Goal: Information Seeking & Learning: Compare options

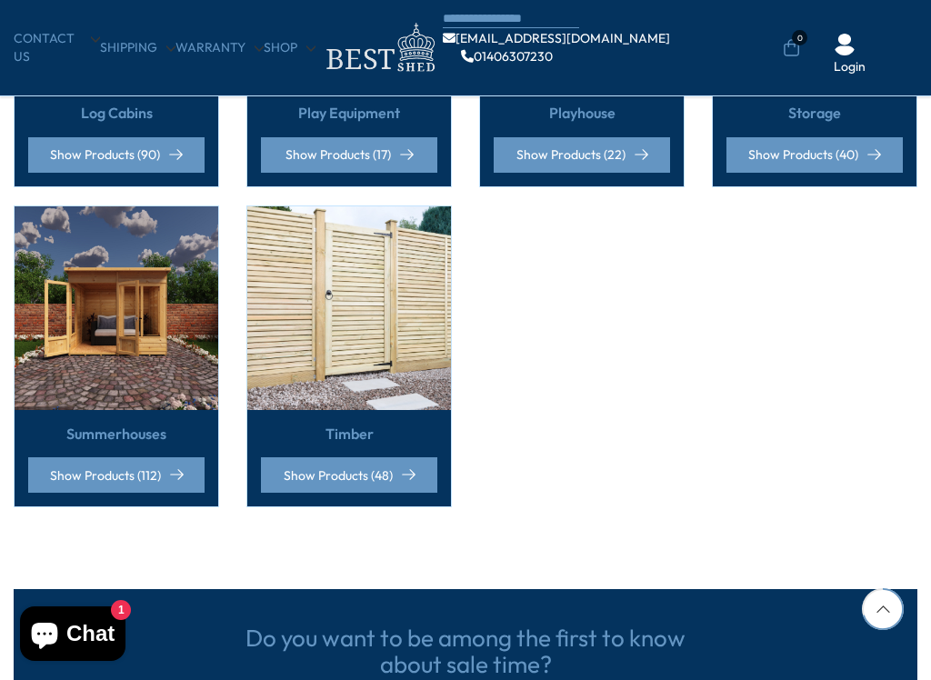
scroll to position [1306, 0]
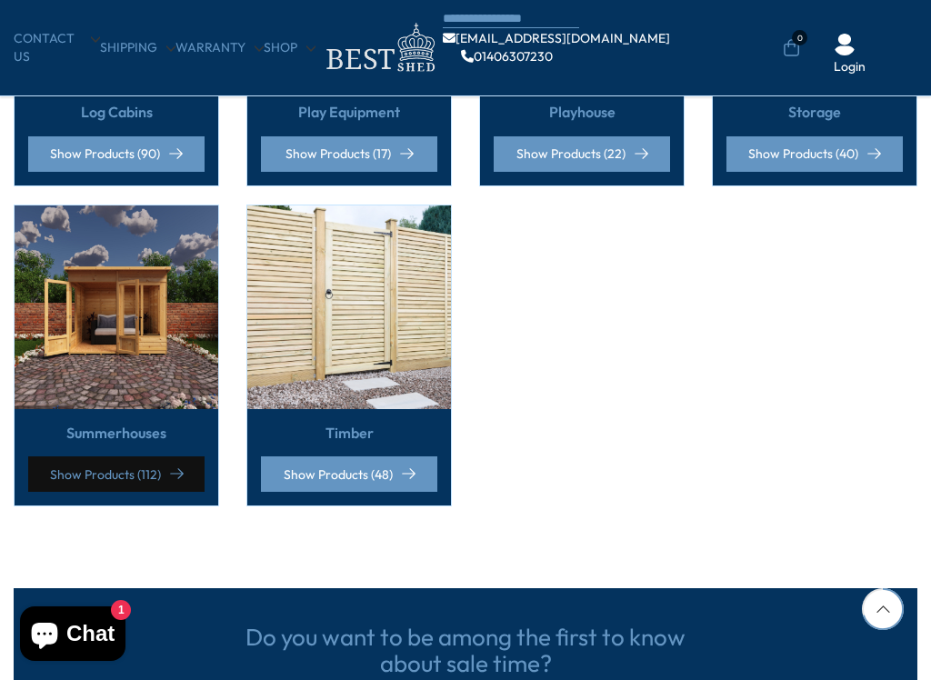
click at [167, 456] on link "Show Products (112)" at bounding box center [116, 473] width 176 height 35
click at [158, 456] on link "Show Products (112)" at bounding box center [116, 473] width 176 height 35
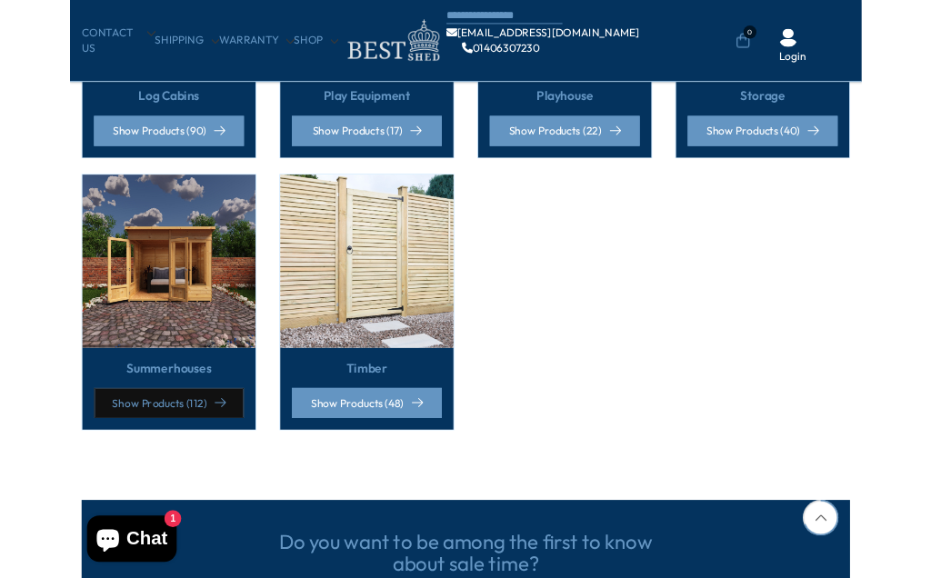
scroll to position [1305, 0]
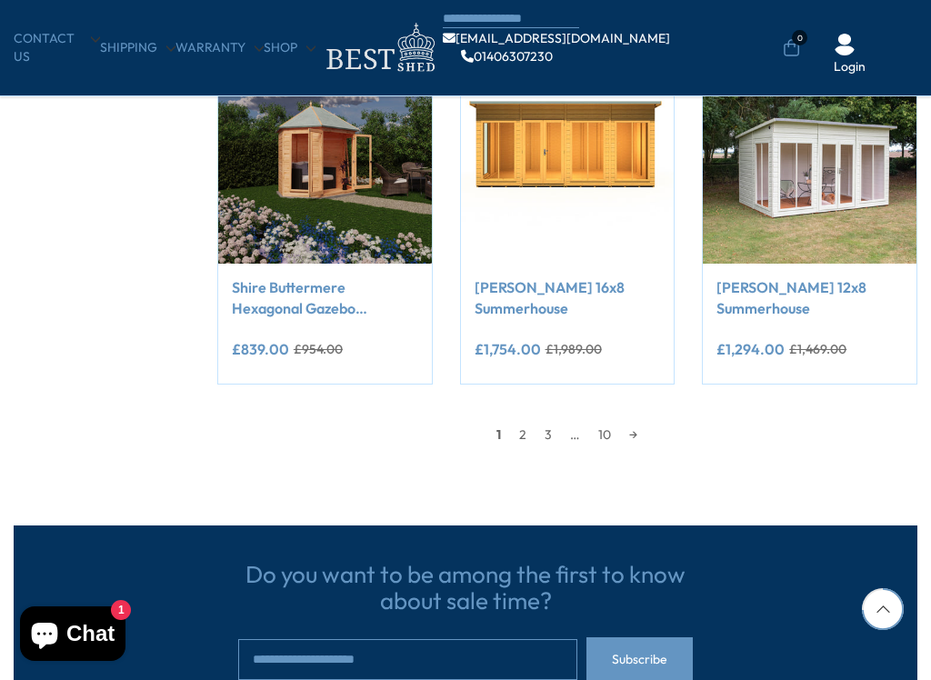
scroll to position [1436, 0]
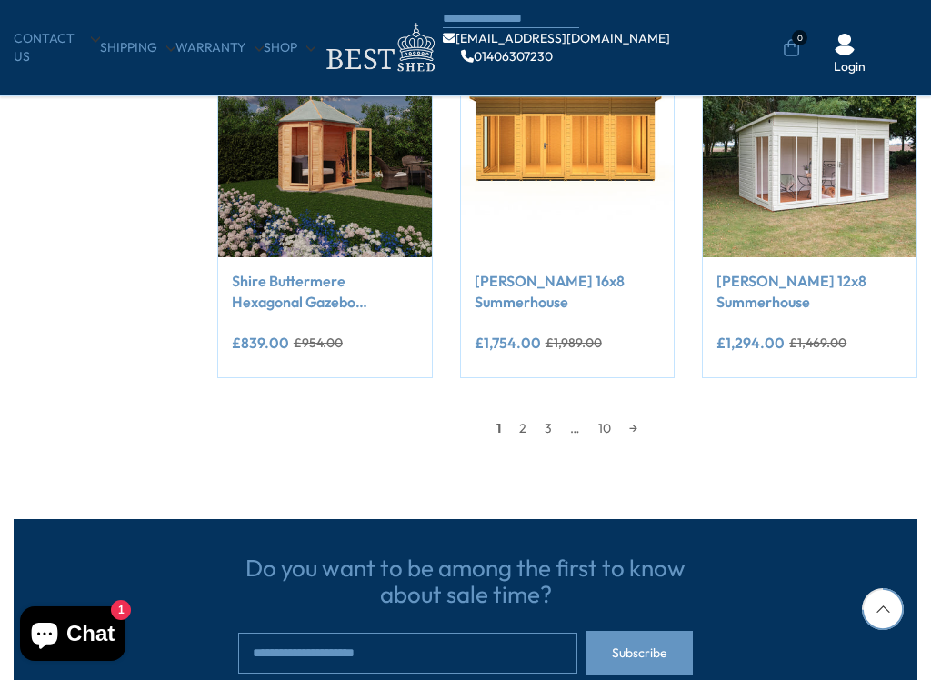
click at [523, 429] on link "2" at bounding box center [522, 428] width 25 height 27
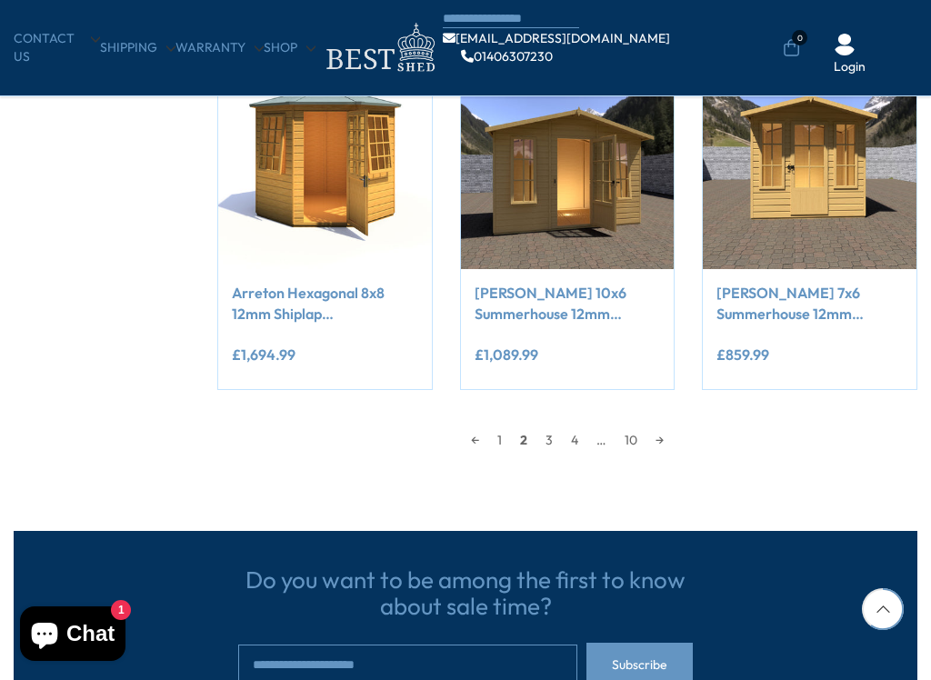
scroll to position [310, 0]
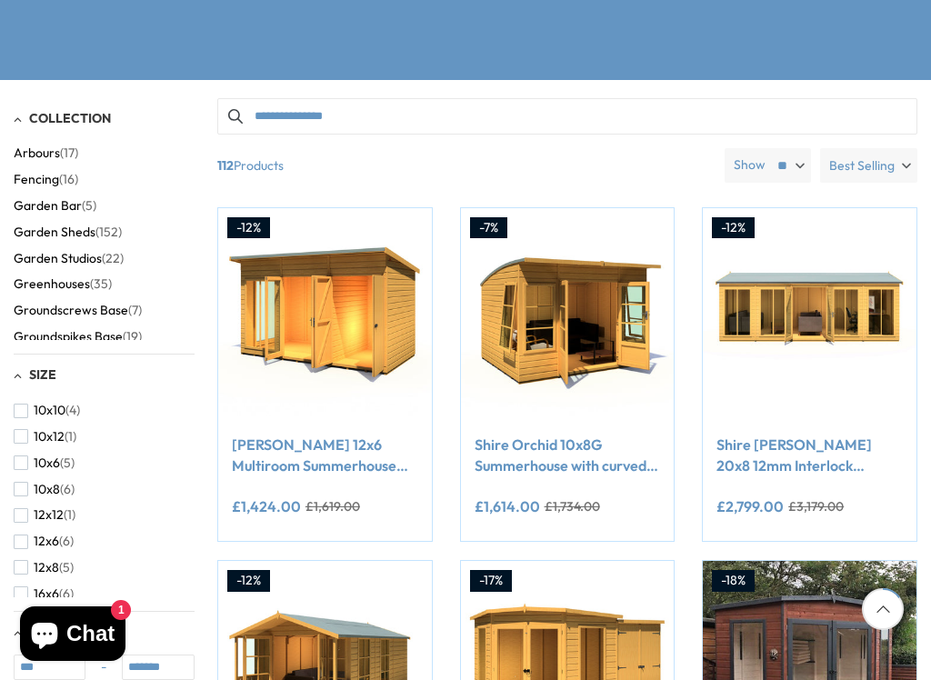
click at [656, 577] on div "Compare Now" at bounding box center [650, 618] width 27 height 96
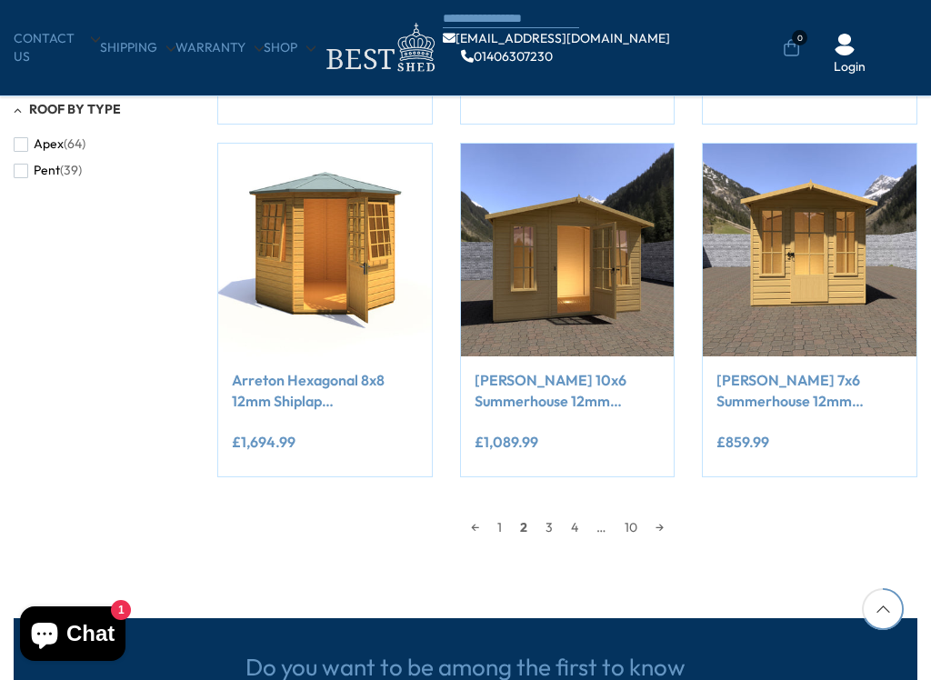
scroll to position [1337, 0]
click at [555, 526] on link "3" at bounding box center [548, 527] width 25 height 27
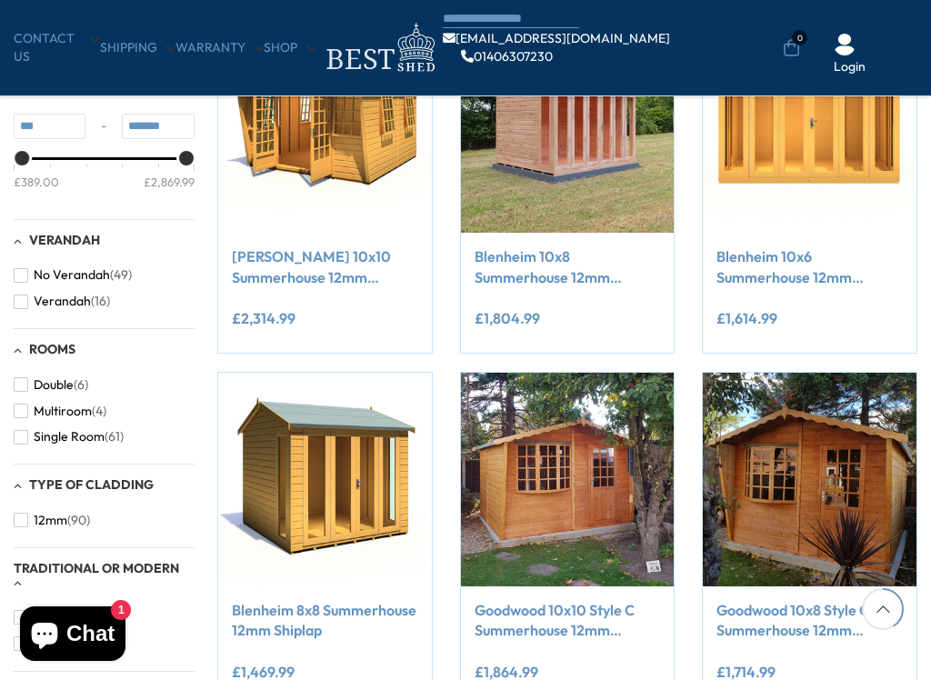
scroll to position [794, 0]
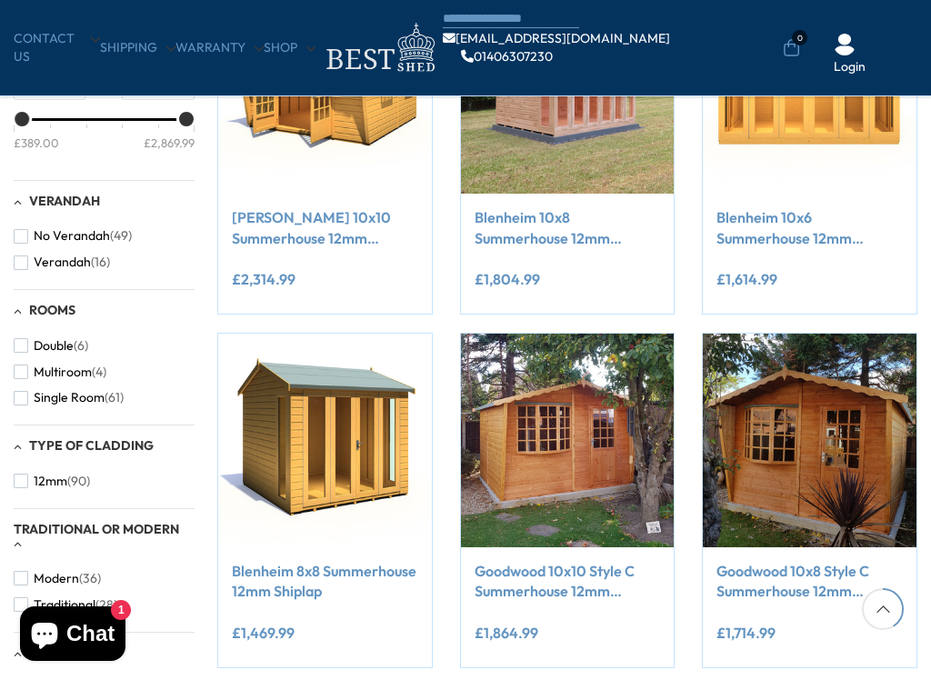
click at [451, 577] on div "Compare Now" at bounding box center [567, 500] width 243 height 335
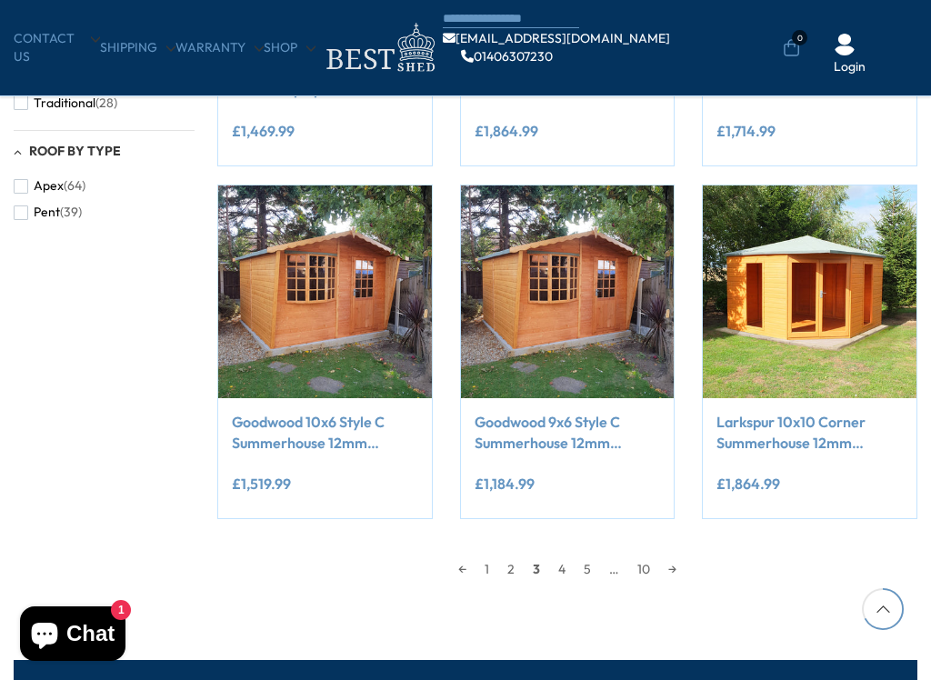
scroll to position [1297, 0]
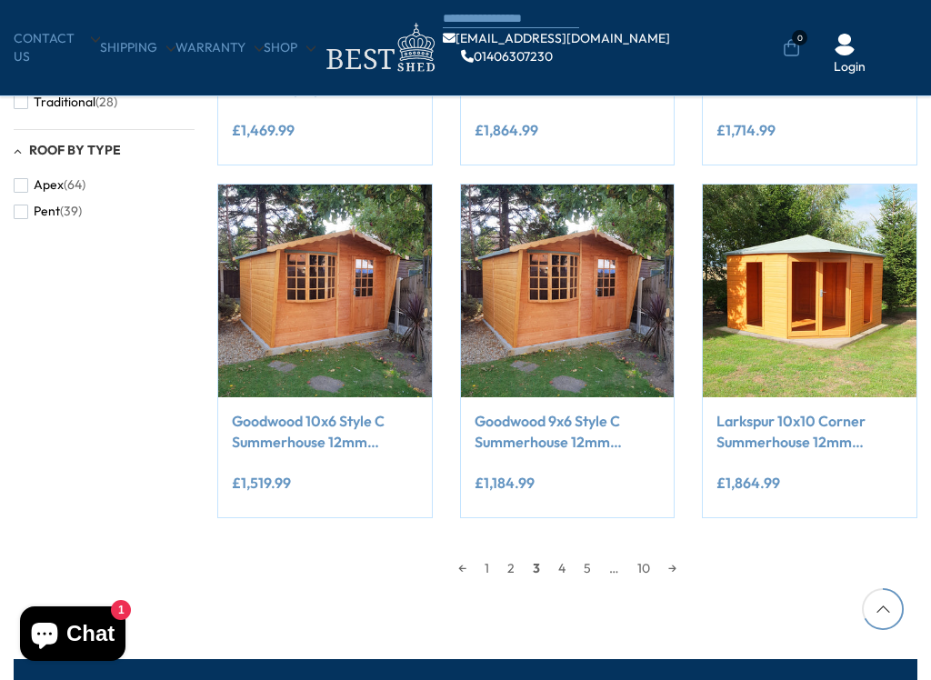
click at [570, 558] on link "4" at bounding box center [561, 568] width 25 height 27
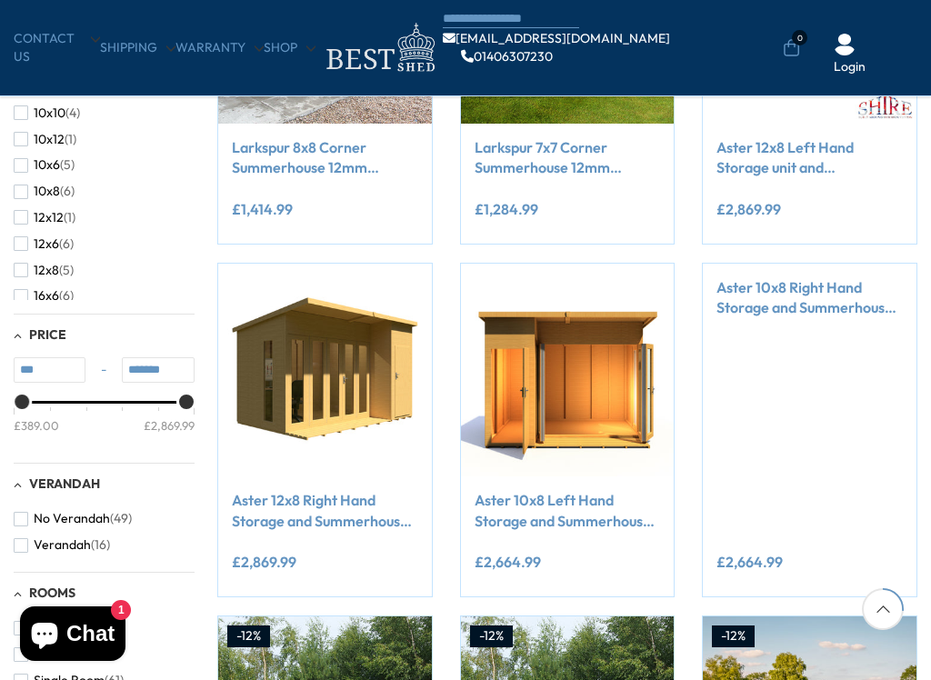
scroll to position [527, 0]
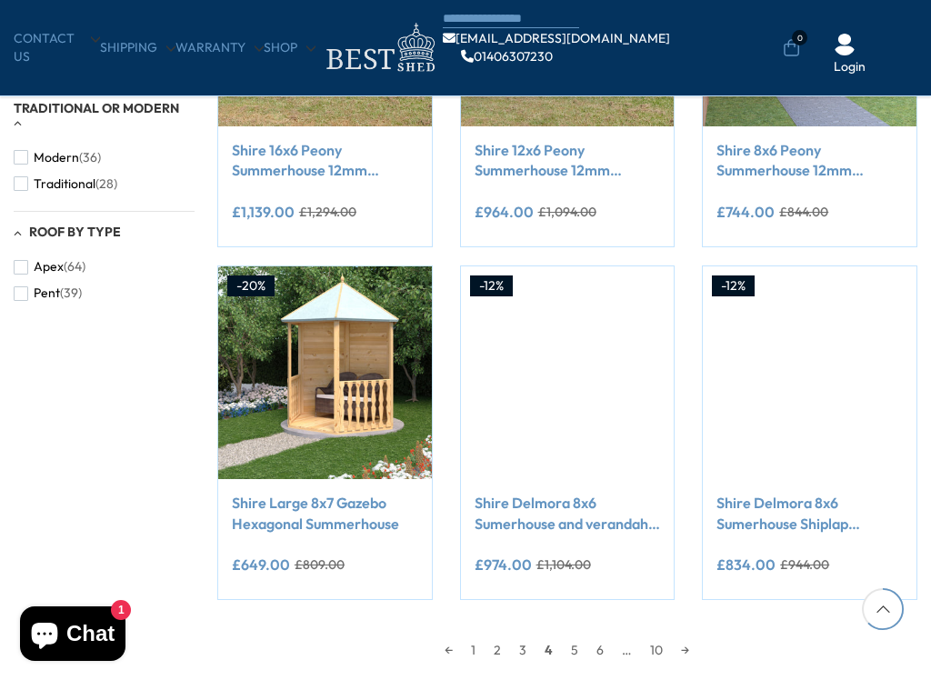
scroll to position [1216, 0]
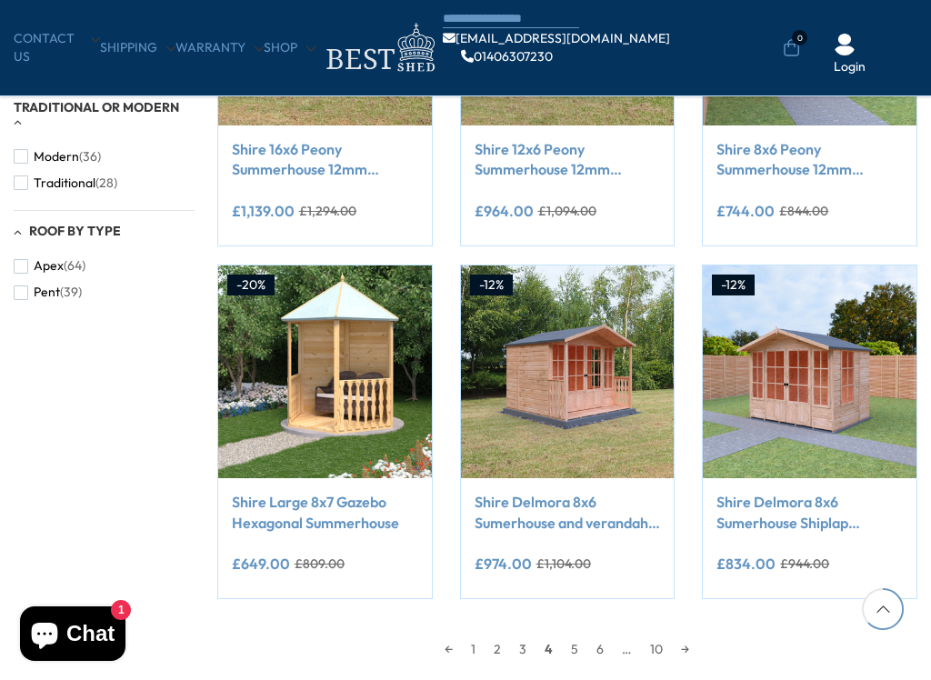
click at [577, 577] on link "5" at bounding box center [574, 649] width 25 height 27
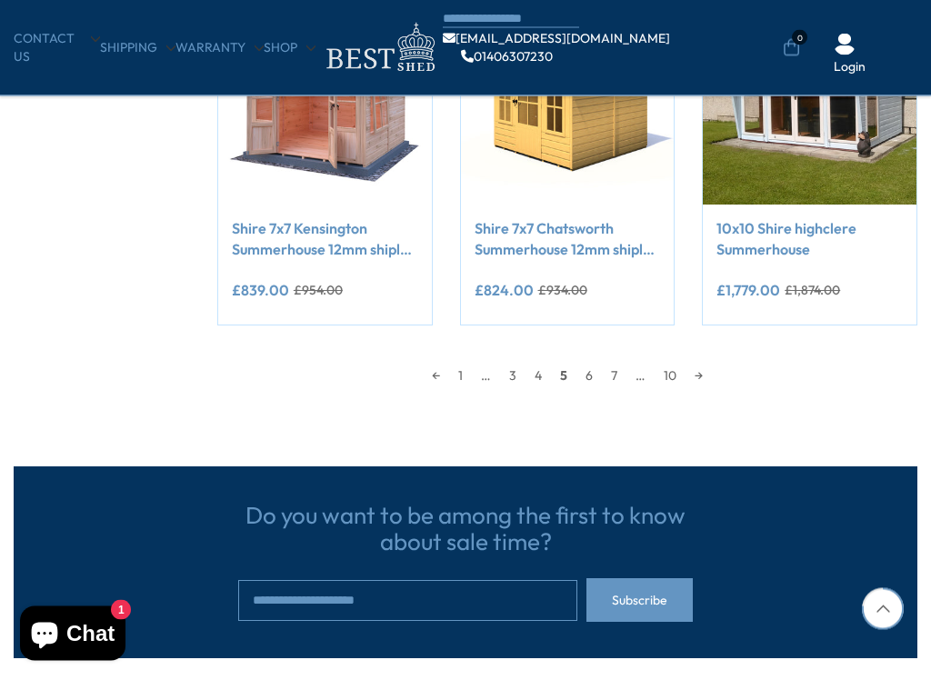
scroll to position [1489, 0]
click at [591, 380] on link "6" at bounding box center [588, 375] width 25 height 27
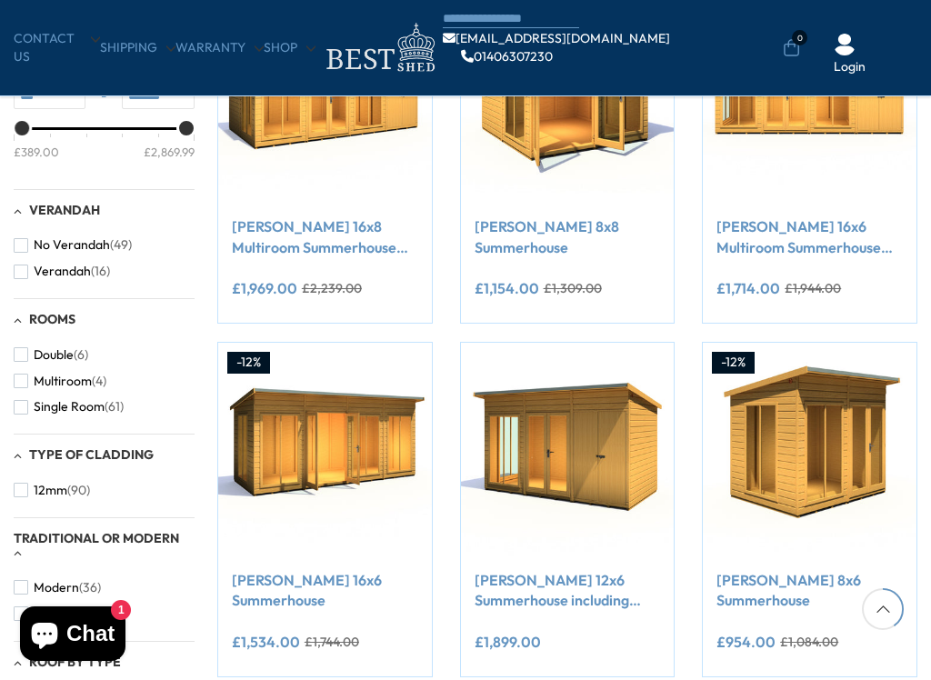
scroll to position [787, 0]
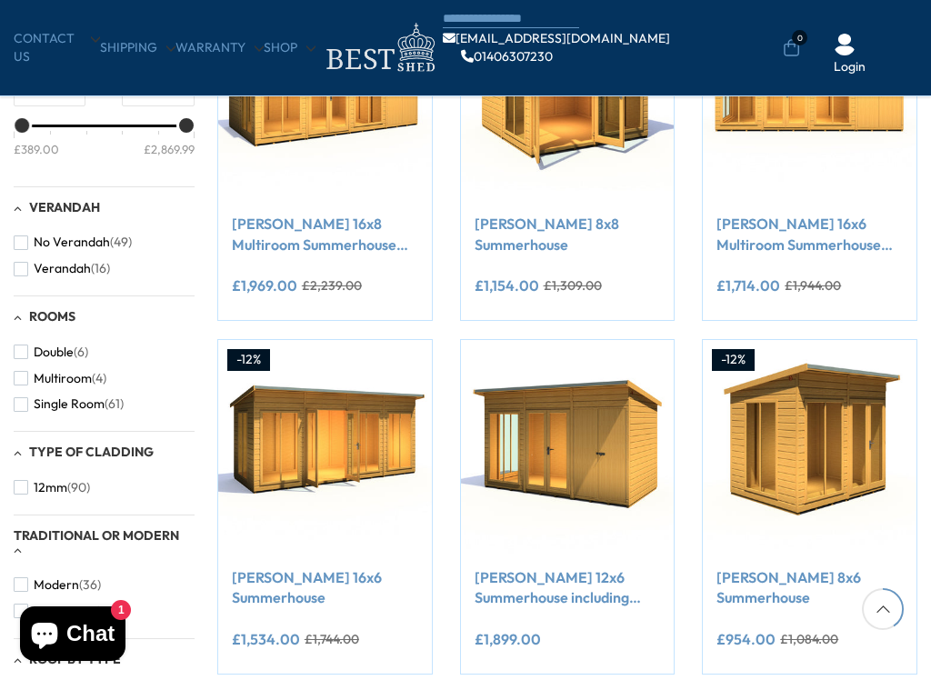
click at [607, 577] on div "£1,899.00" at bounding box center [568, 639] width 186 height 15
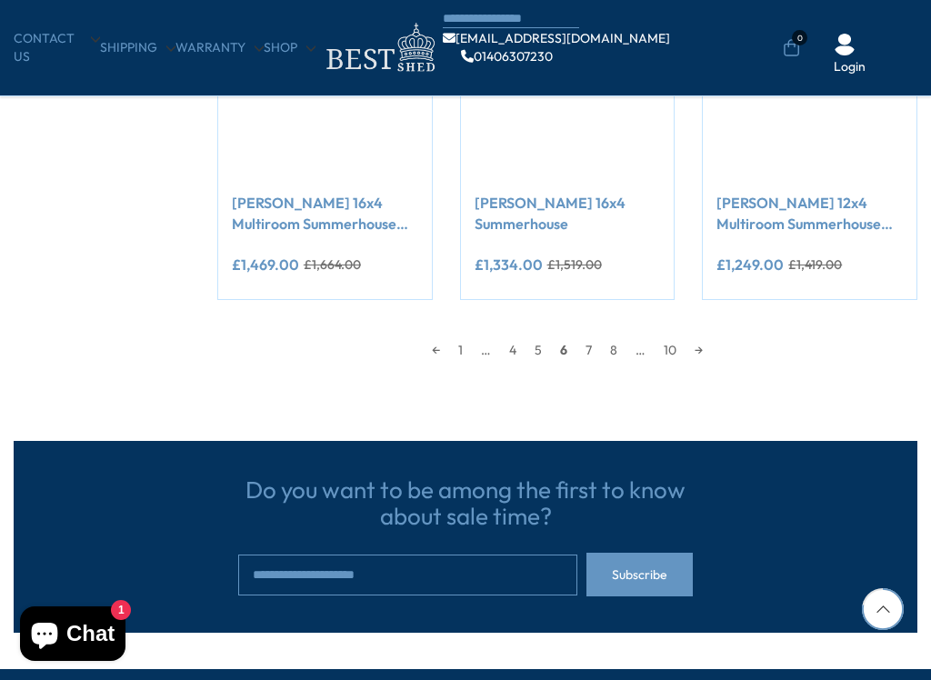
scroll to position [1514, 0]
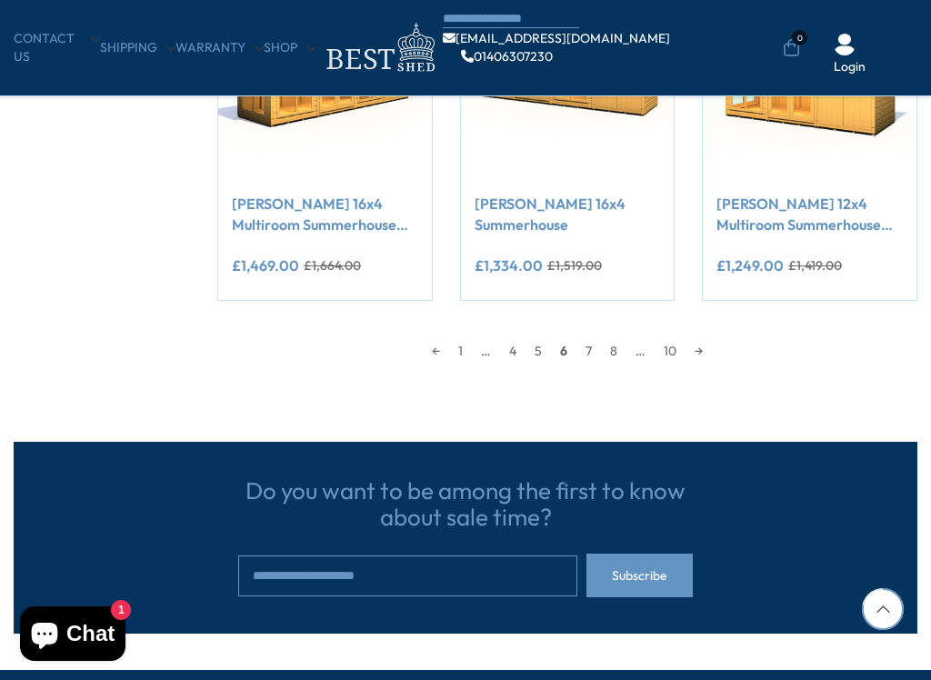
click at [588, 359] on link "7" at bounding box center [588, 350] width 25 height 27
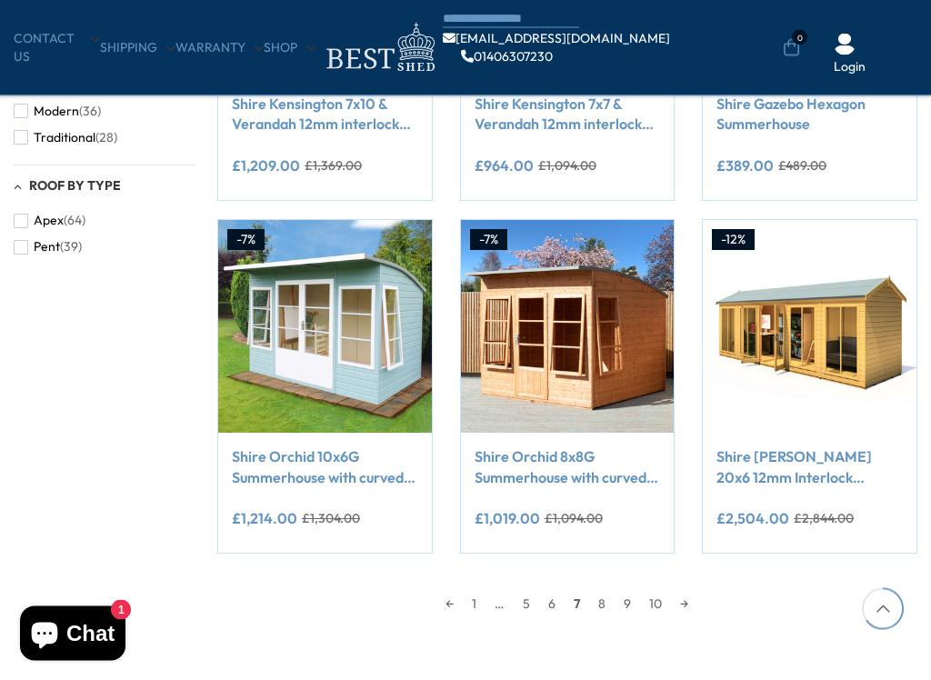
scroll to position [1262, 0]
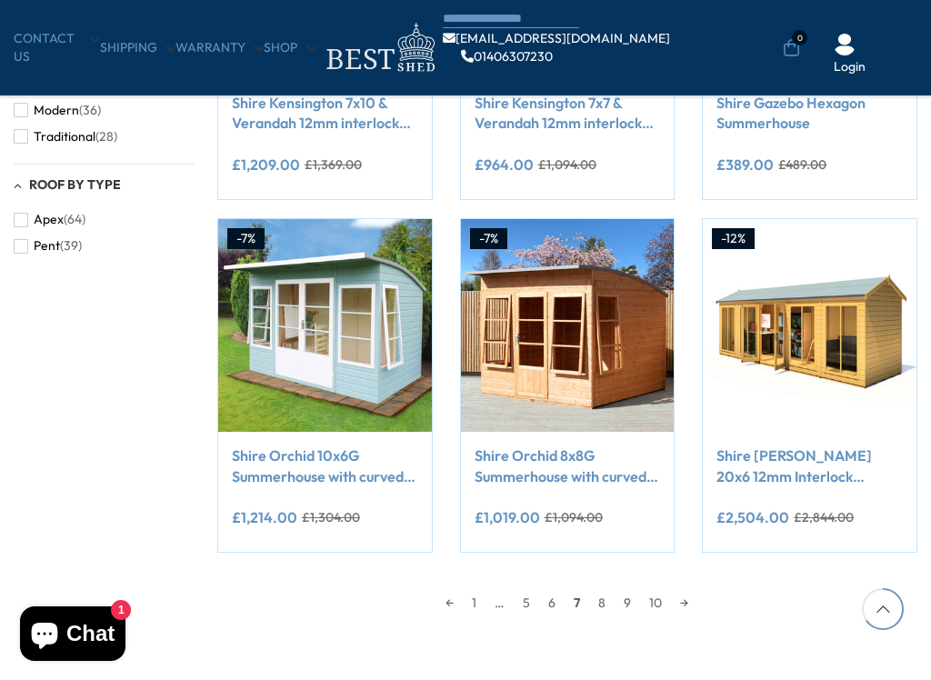
click at [605, 577] on link "8" at bounding box center [601, 602] width 25 height 27
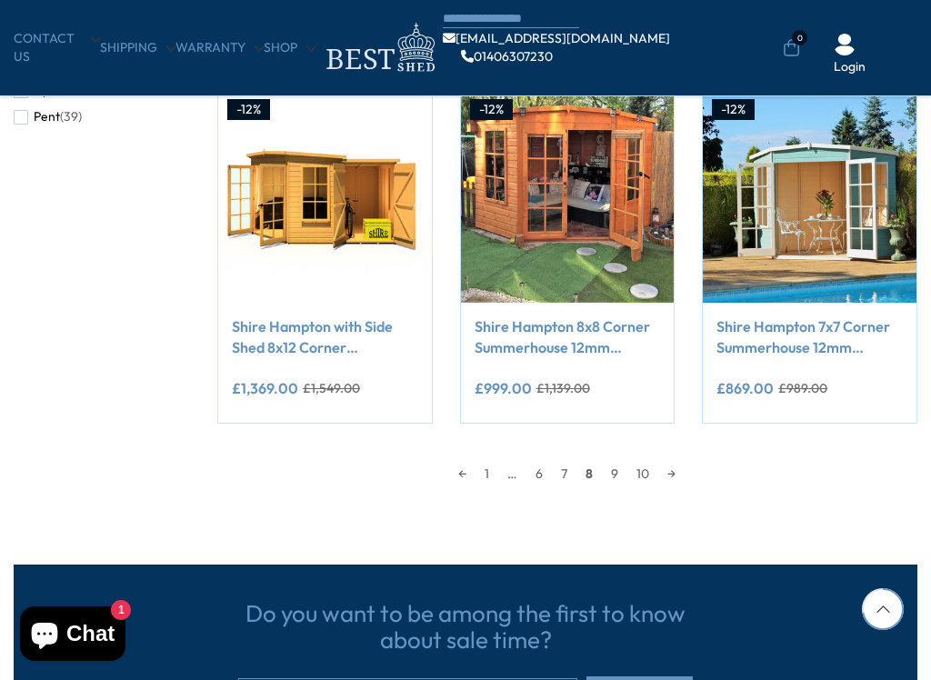
scroll to position [1392, 0]
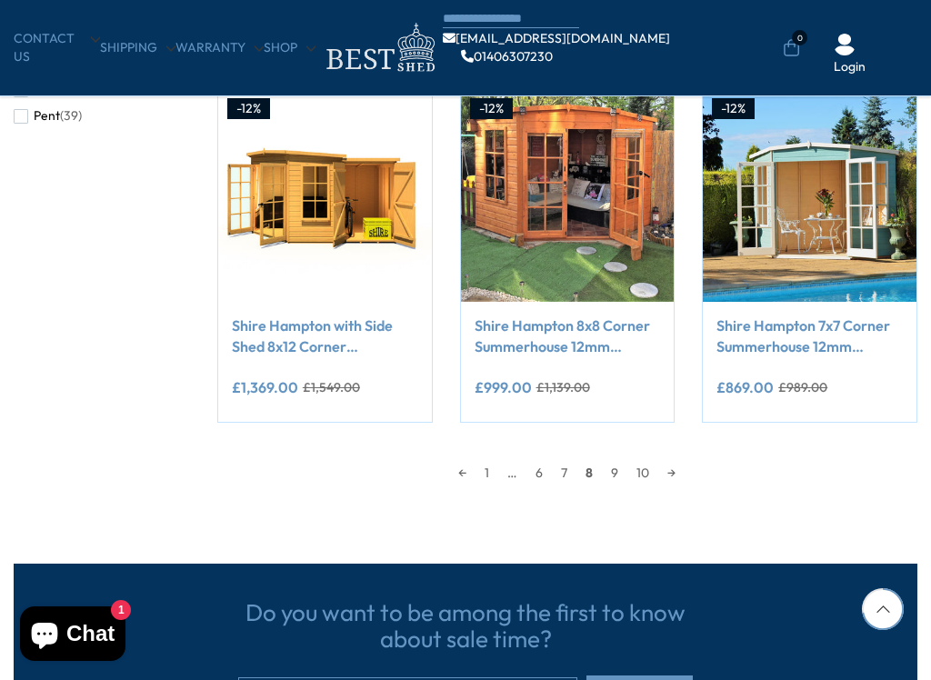
click at [619, 473] on link "9" at bounding box center [614, 472] width 25 height 27
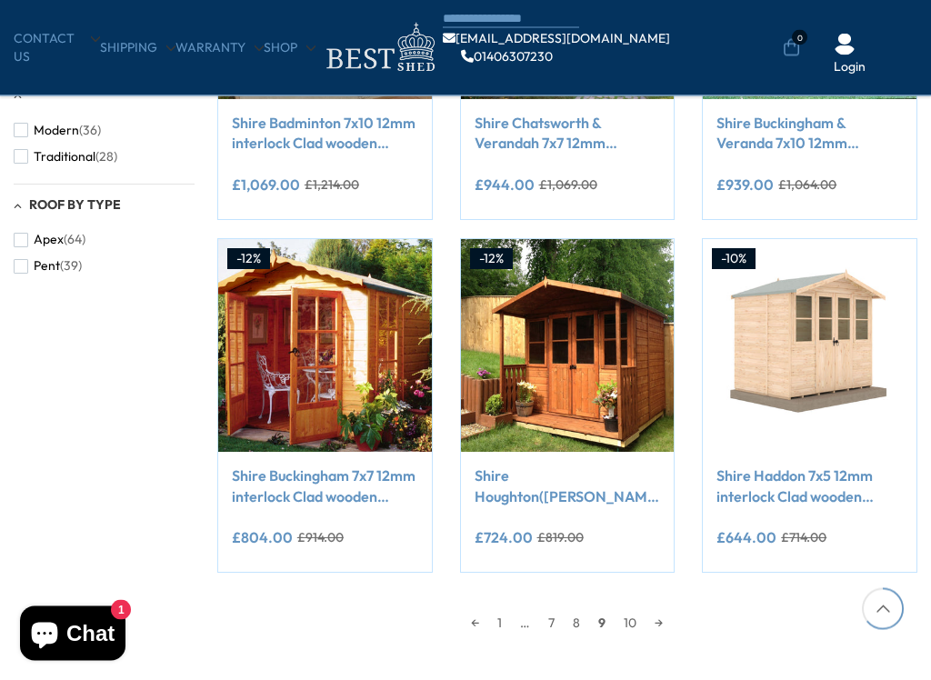
scroll to position [1243, 0]
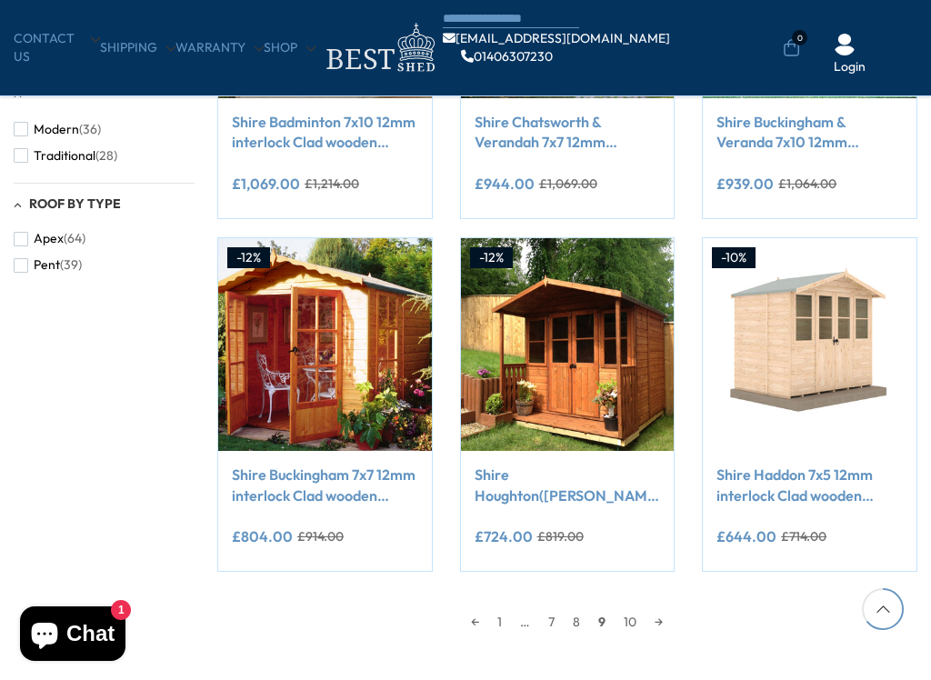
click at [636, 577] on link "10" at bounding box center [630, 621] width 31 height 27
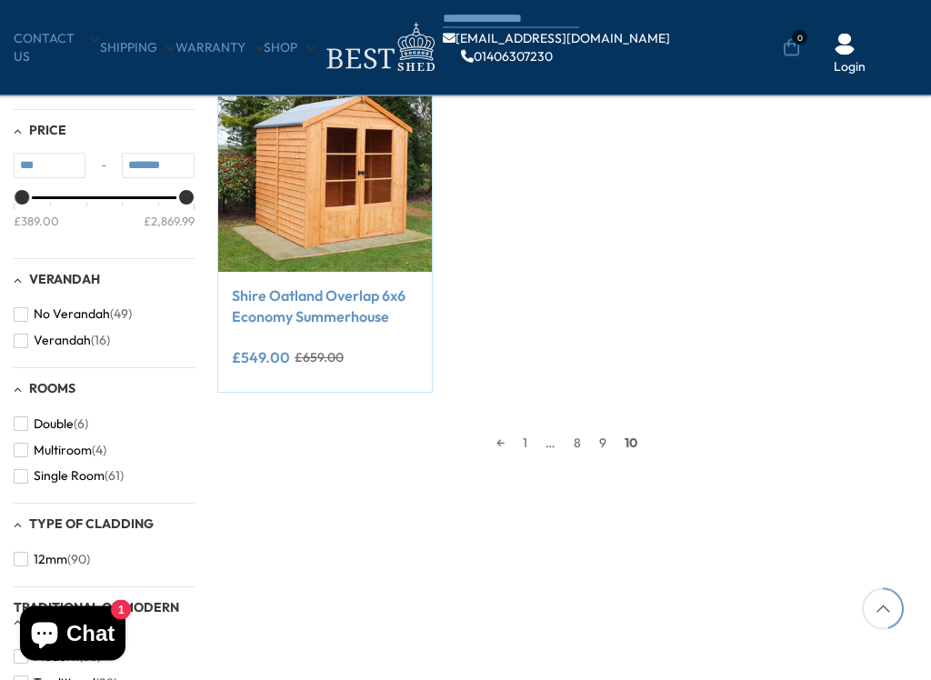
scroll to position [716, 0]
click at [513, 577] on div "Filter By Collection Arbours (17) Fencing (16) Garden Bar (5) Garden Sheds (152…" at bounding box center [465, 198] width 931 height 1242
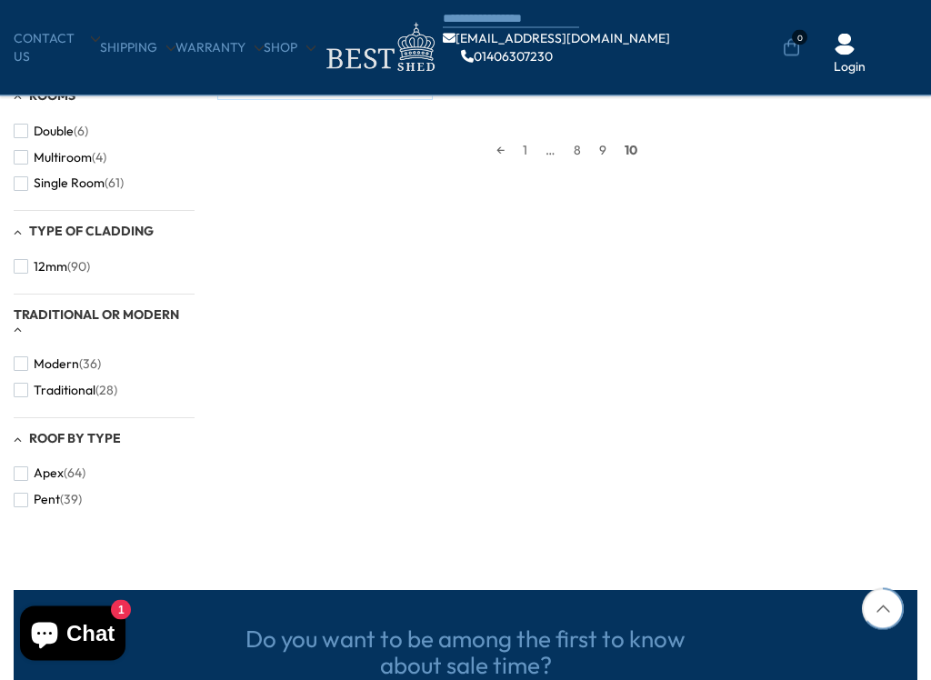
scroll to position [1009, 0]
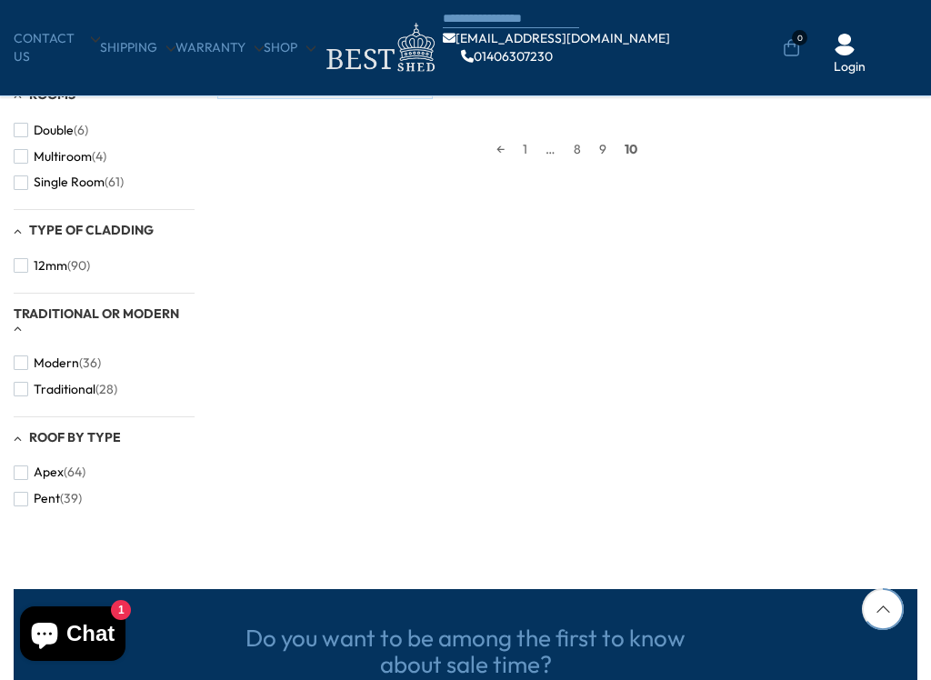
click at [370, 577] on div "Do you want to be among the first to know about sale time? Subscribe" at bounding box center [466, 685] width 904 height 192
click at [408, 563] on section "Do you want to be among the first to know about sale time? Subscribe" at bounding box center [465, 653] width 931 height 255
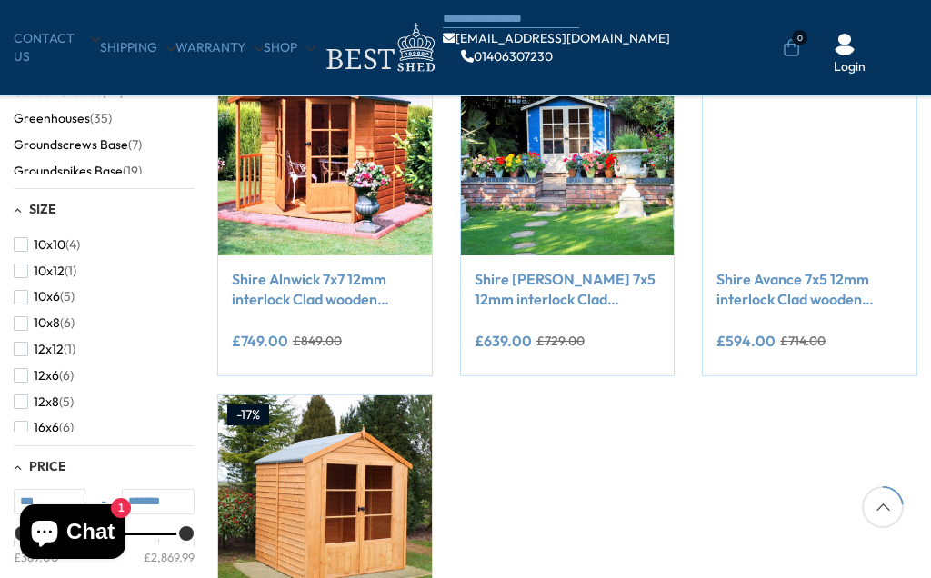
scroll to position [364, 0]
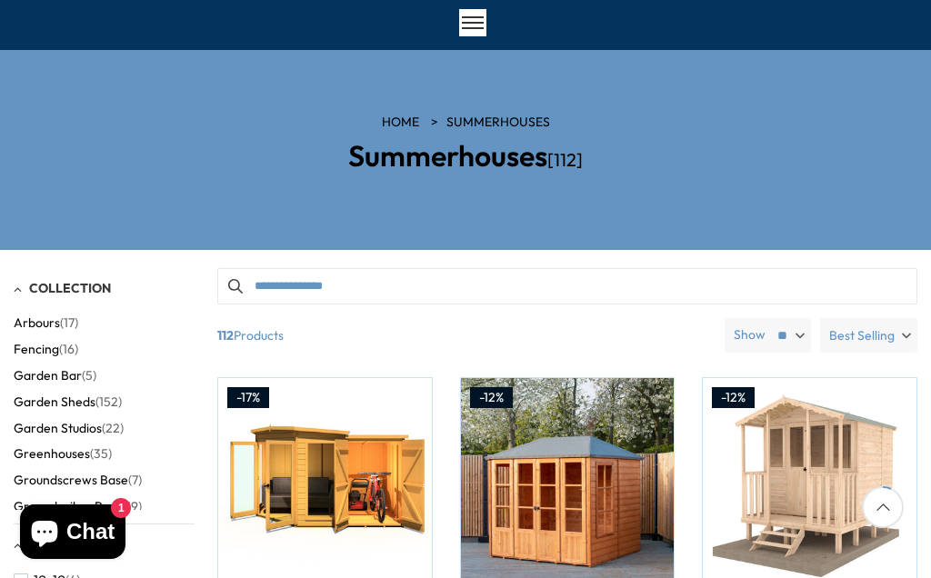
scroll to position [138, 0]
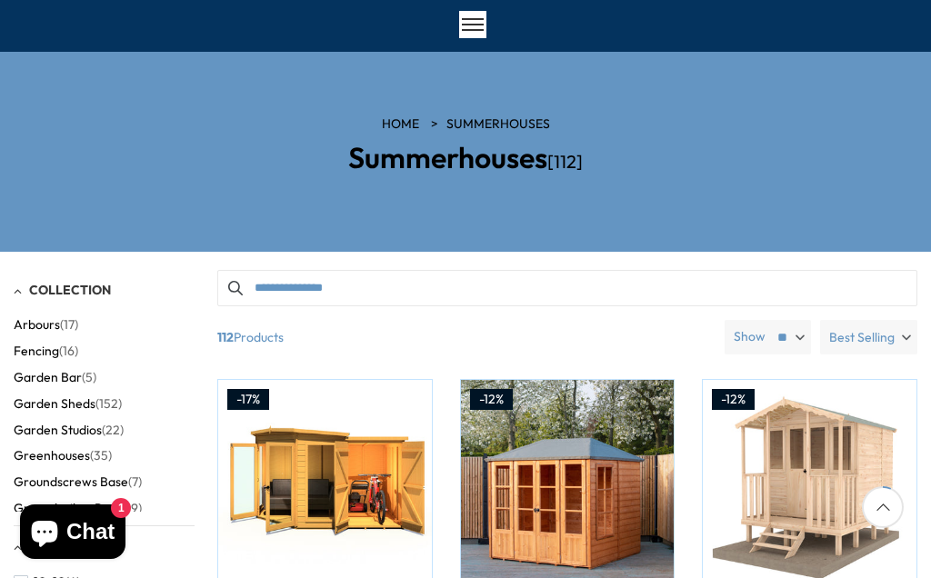
scroll to position [1507, 0]
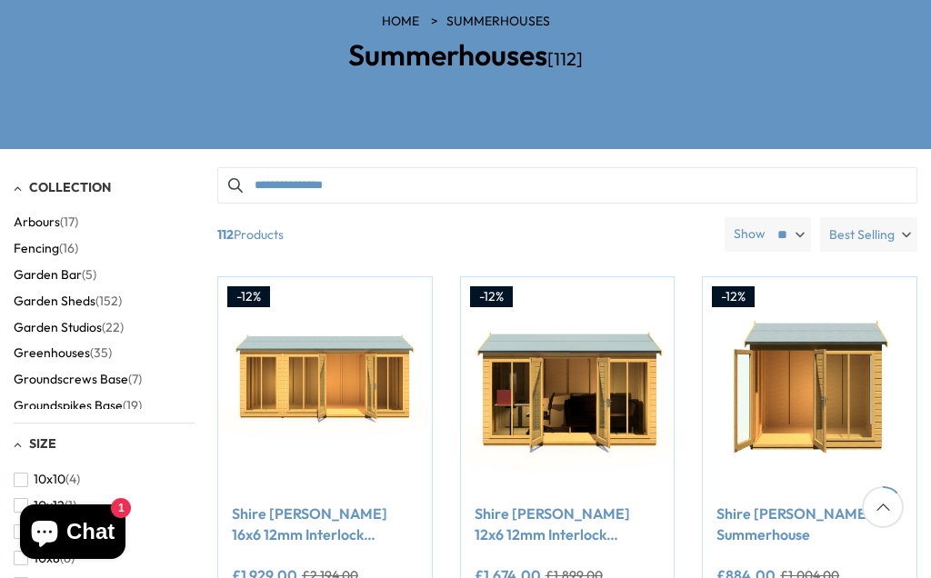
scroll to position [237, 0]
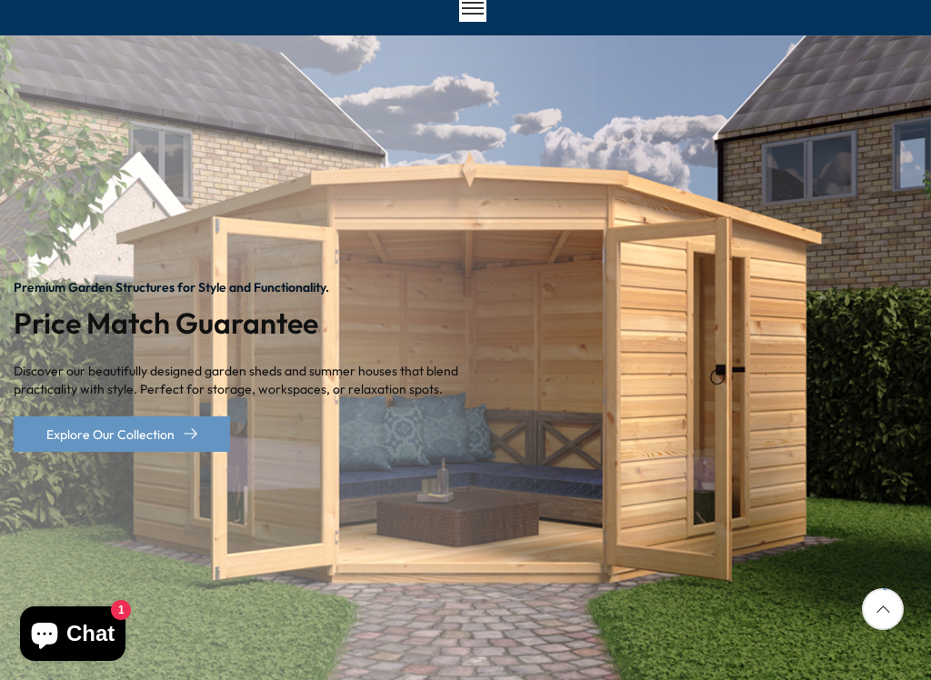
scroll to position [155, 0]
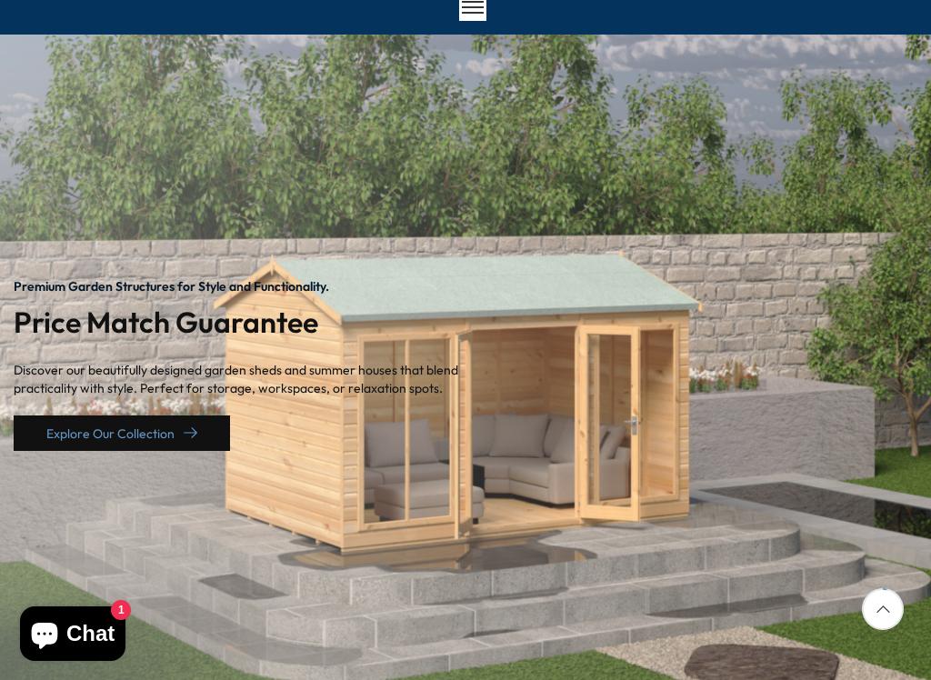
click at [198, 441] on link "Explore Our Collection" at bounding box center [122, 433] width 216 height 35
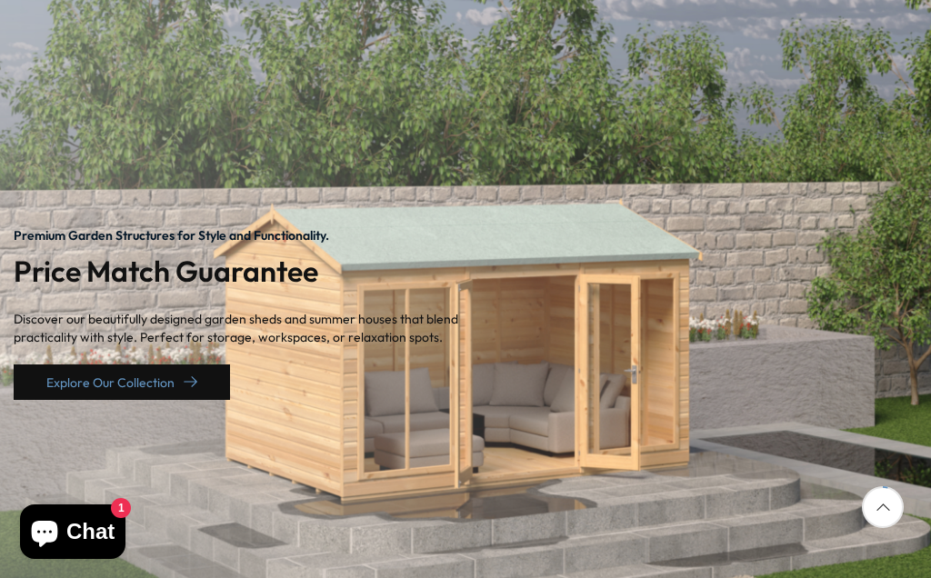
scroll to position [48, 0]
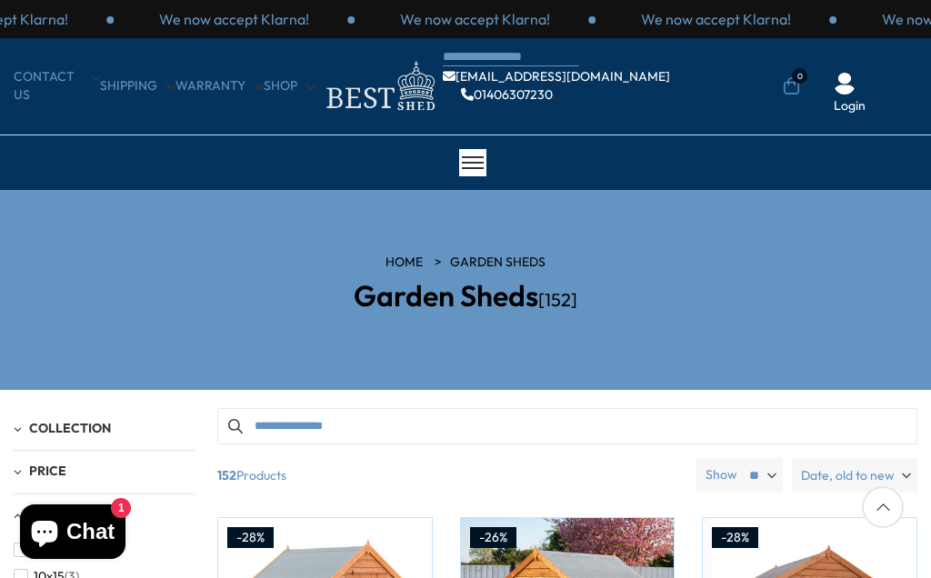
click at [212, 492] on div "Filter By 152 Products Show ** ** ** Date, old to new Price, low to high Price,…" at bounding box center [567, 480] width 715 height 45
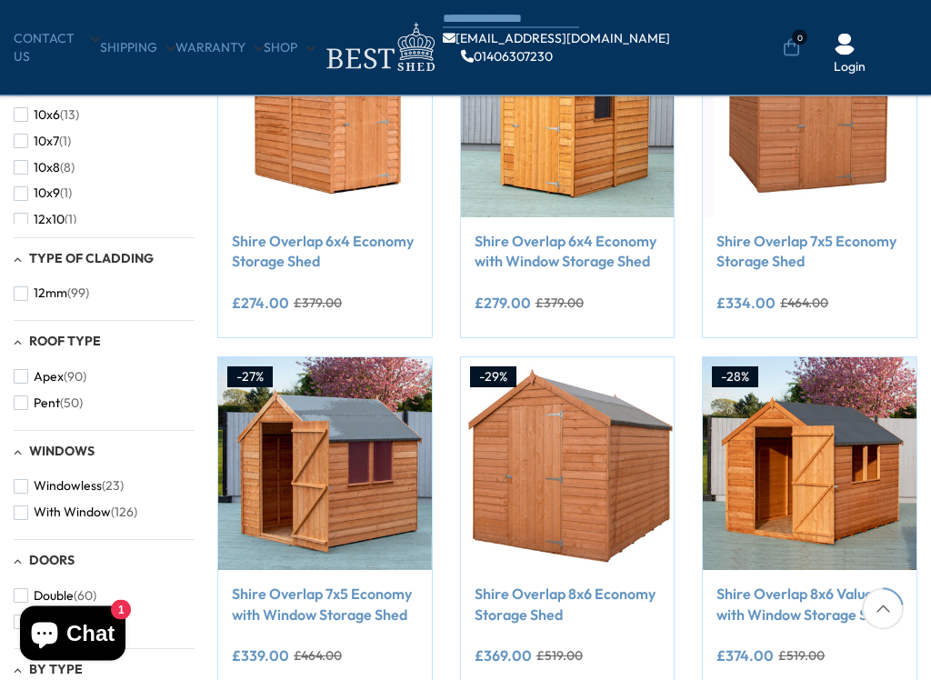
scroll to position [428, 0]
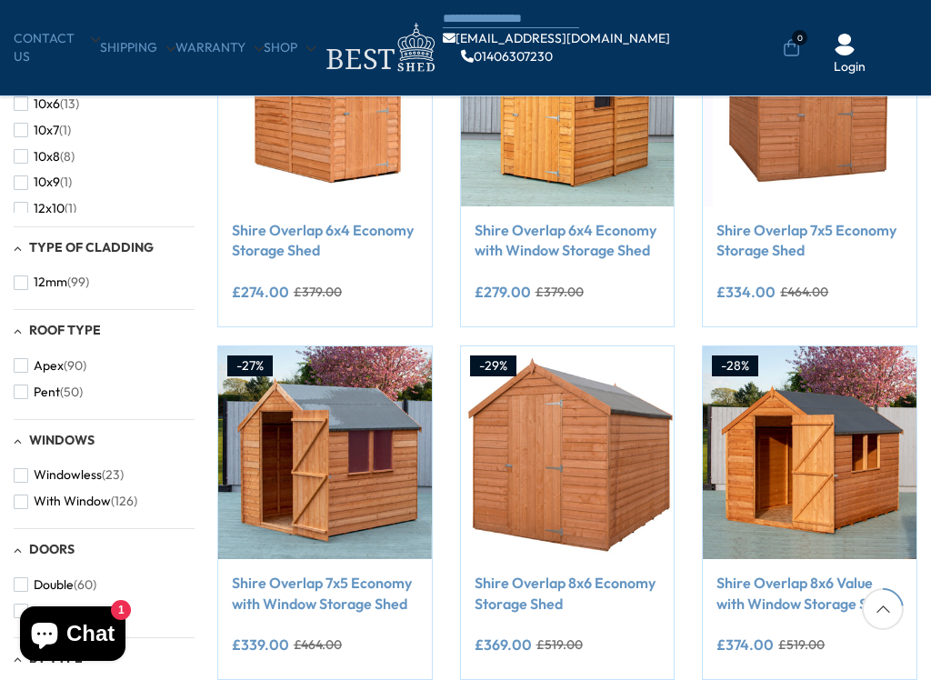
click at [217, 571] on div "-27% Compare Now" at bounding box center [324, 512] width 215 height 335
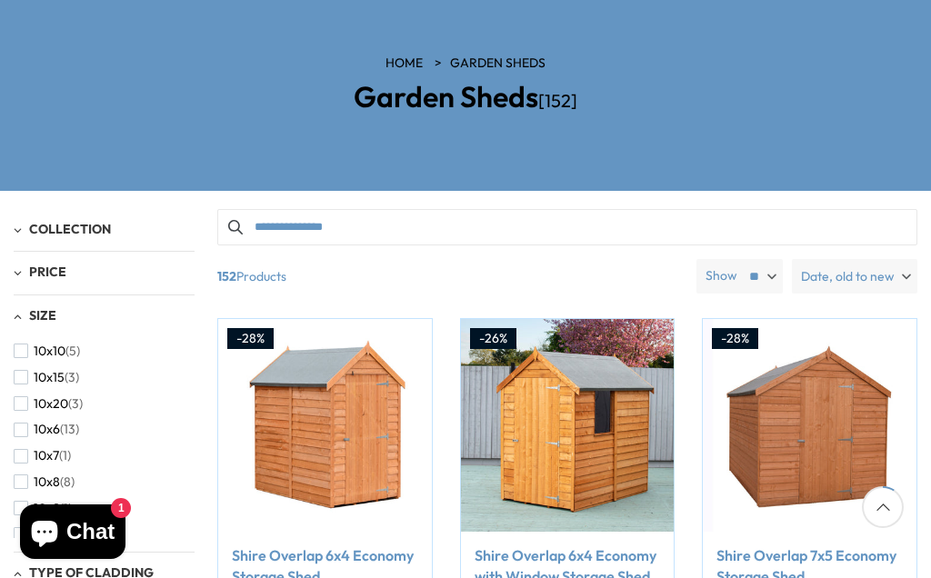
scroll to position [198, 0]
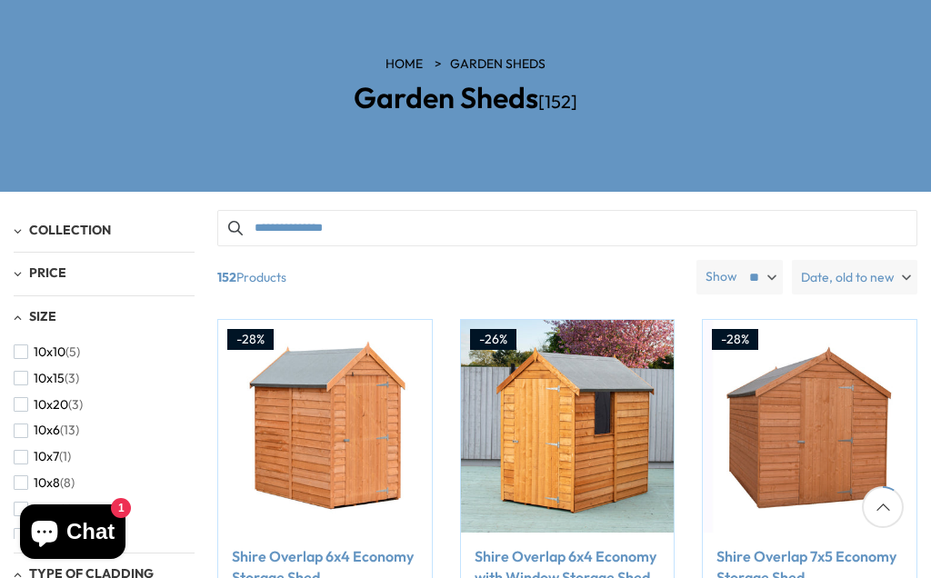
click at [102, 231] on span "Collection" at bounding box center [70, 230] width 82 height 16
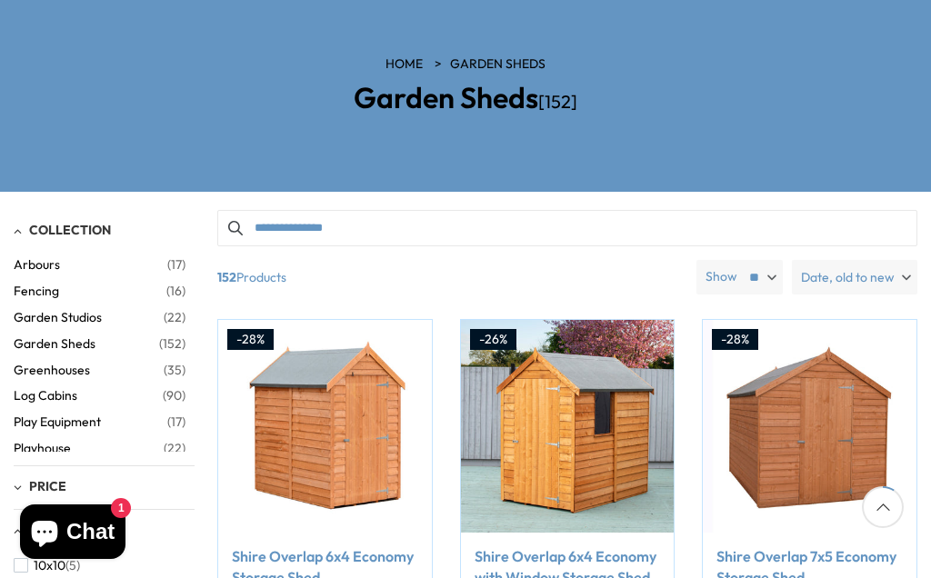
click at [117, 242] on div "Arbours (17) Fencing (16) Garden Studios (22) Garden Sheds (152) Greenhouses (3…" at bounding box center [104, 345] width 181 height 214
click at [101, 314] on span "Garden Studios" at bounding box center [89, 317] width 150 height 15
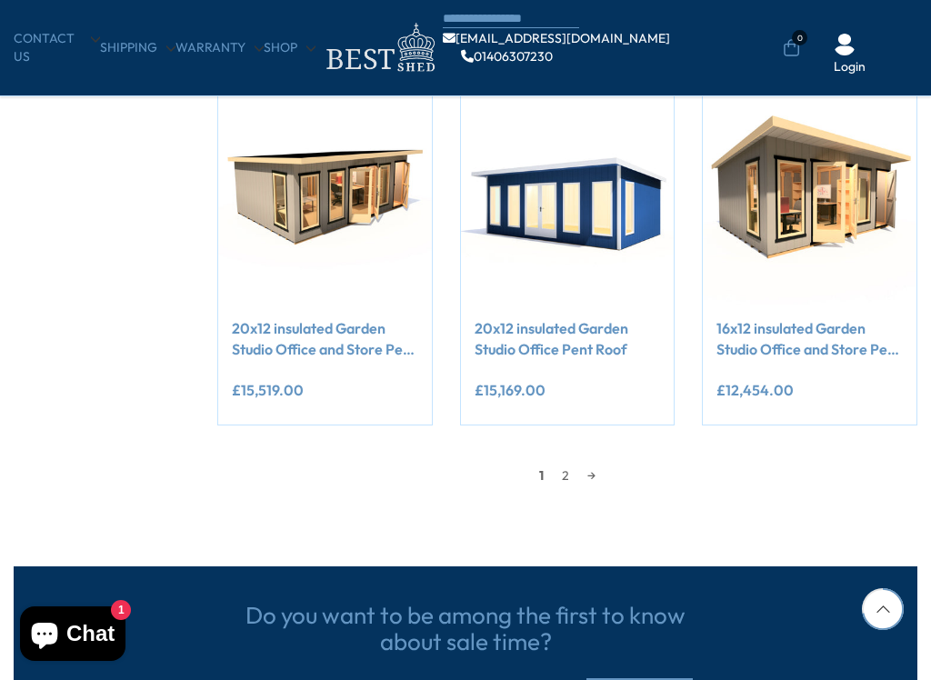
scroll to position [1396, 0]
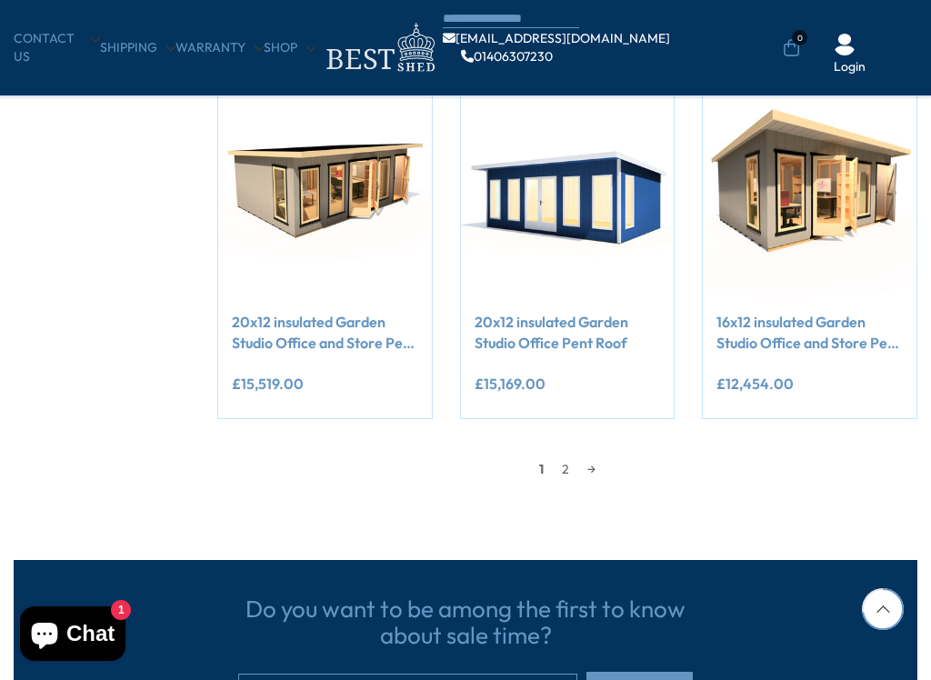
click at [902, 577] on div "Do you want to be among the first to know about sale time? Subscribe" at bounding box center [466, 656] width 904 height 192
click at [569, 470] on link "2" at bounding box center [565, 469] width 25 height 27
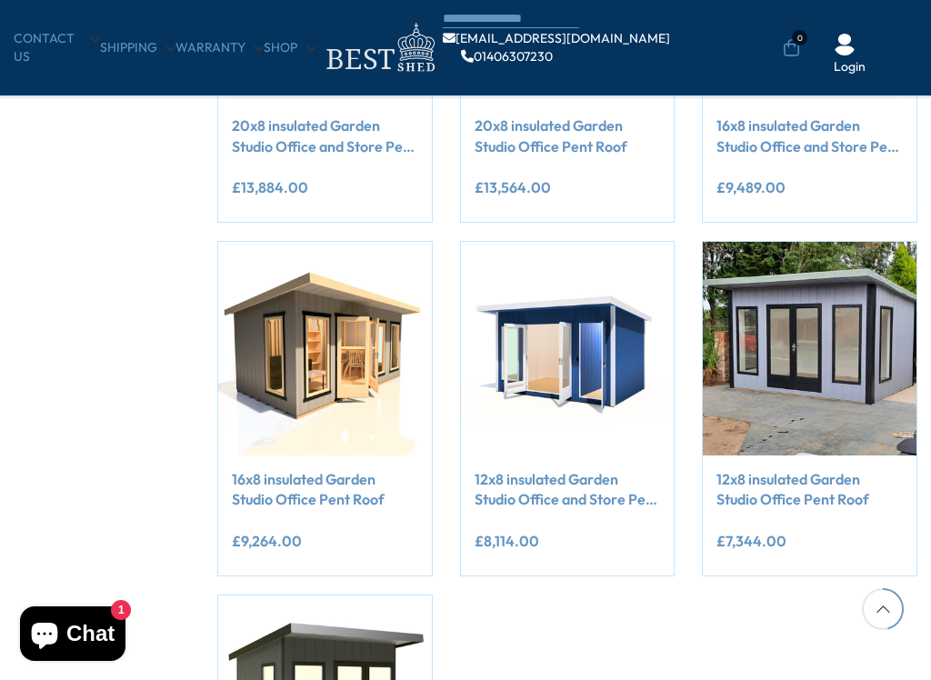
scroll to position [886, 0]
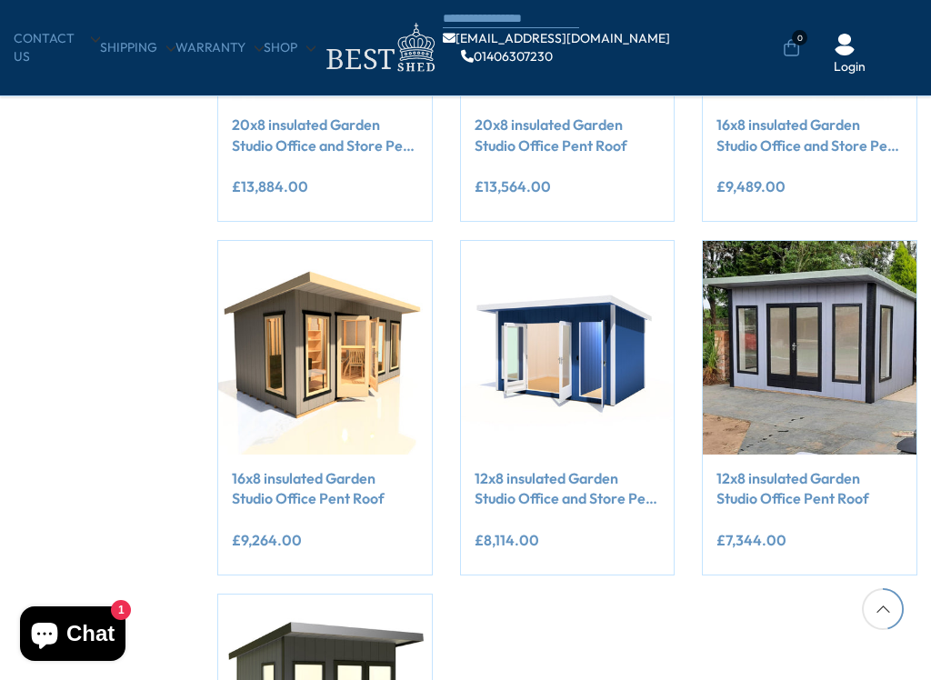
click at [589, 577] on div "Compare Now" at bounding box center [567, 240] width 727 height 1413
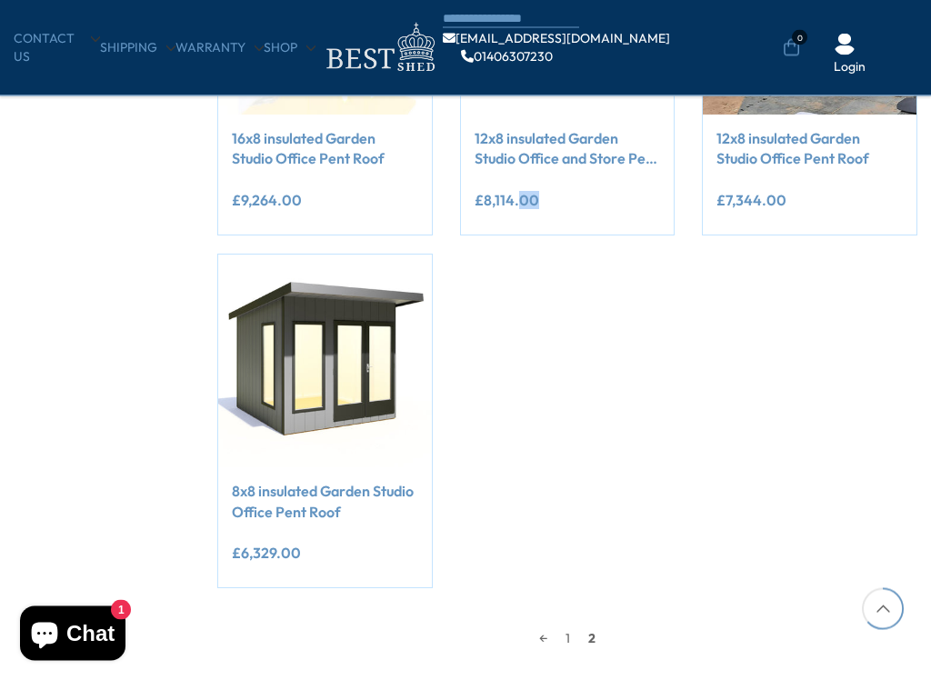
scroll to position [1229, 0]
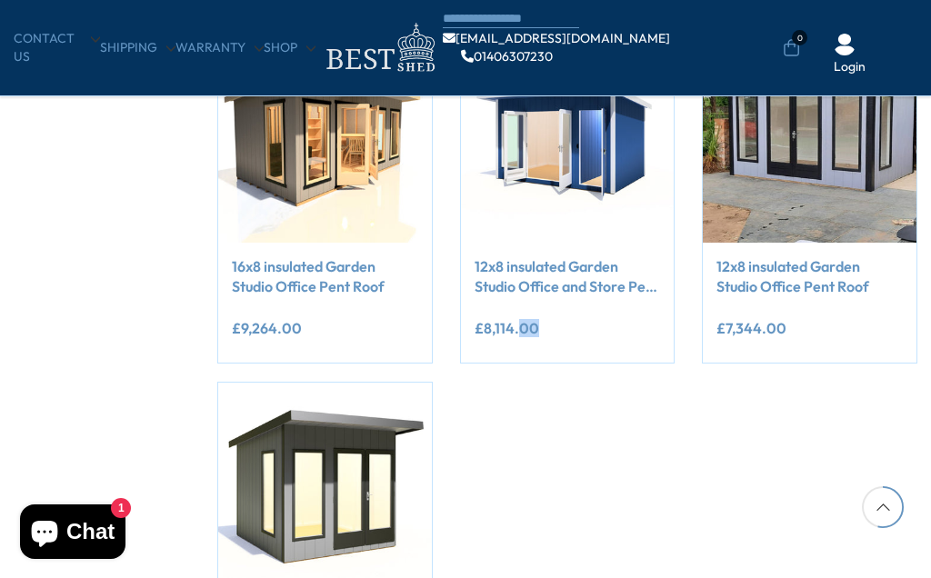
scroll to position [1447, 0]
